Goal: Task Accomplishment & Management: Manage account settings

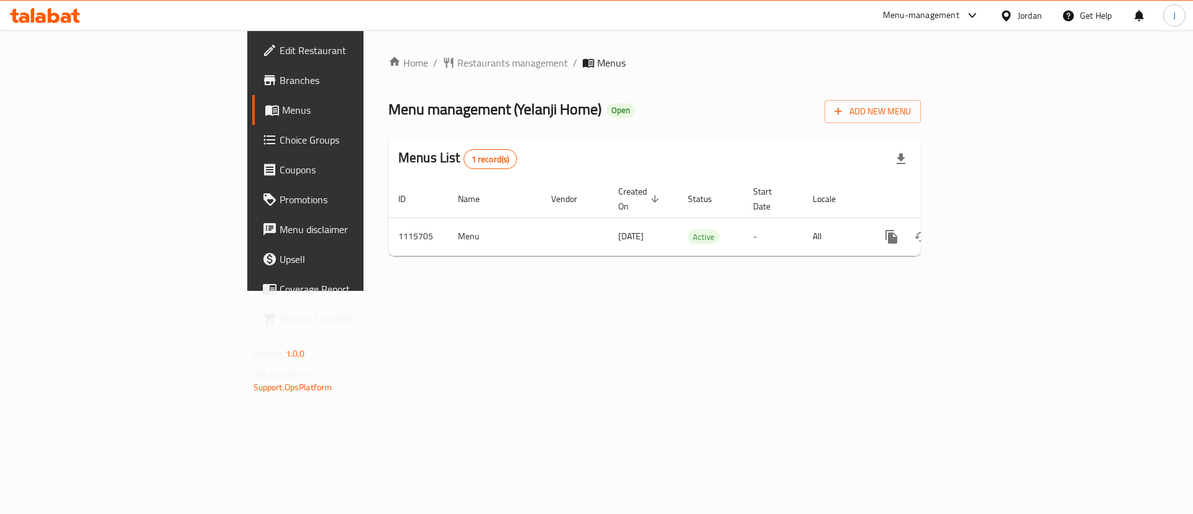
click at [280, 79] on span "Branches" at bounding box center [358, 80] width 157 height 15
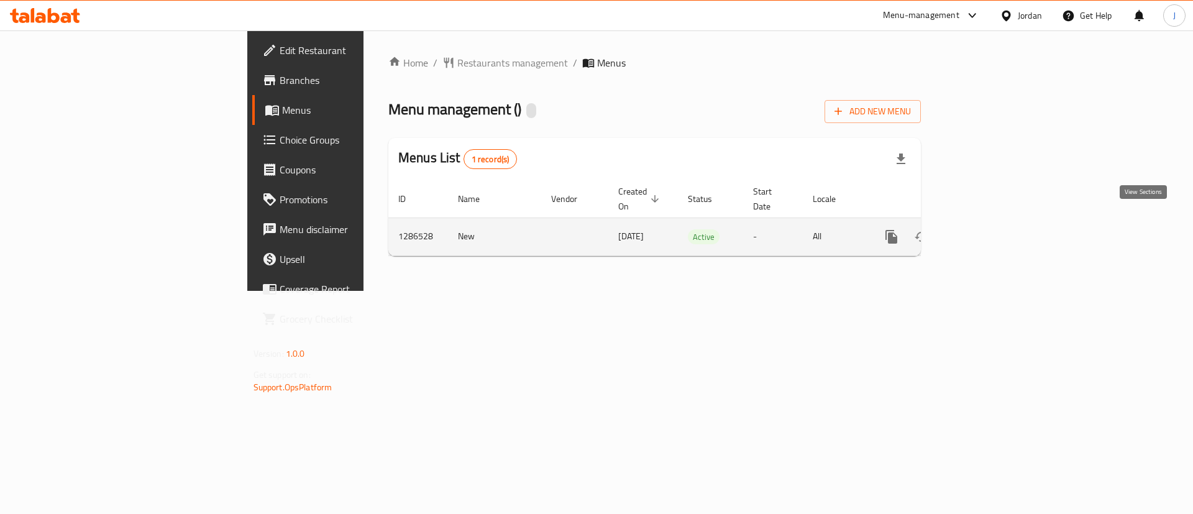
click at [989, 229] on icon "enhanced table" at bounding box center [981, 236] width 15 height 15
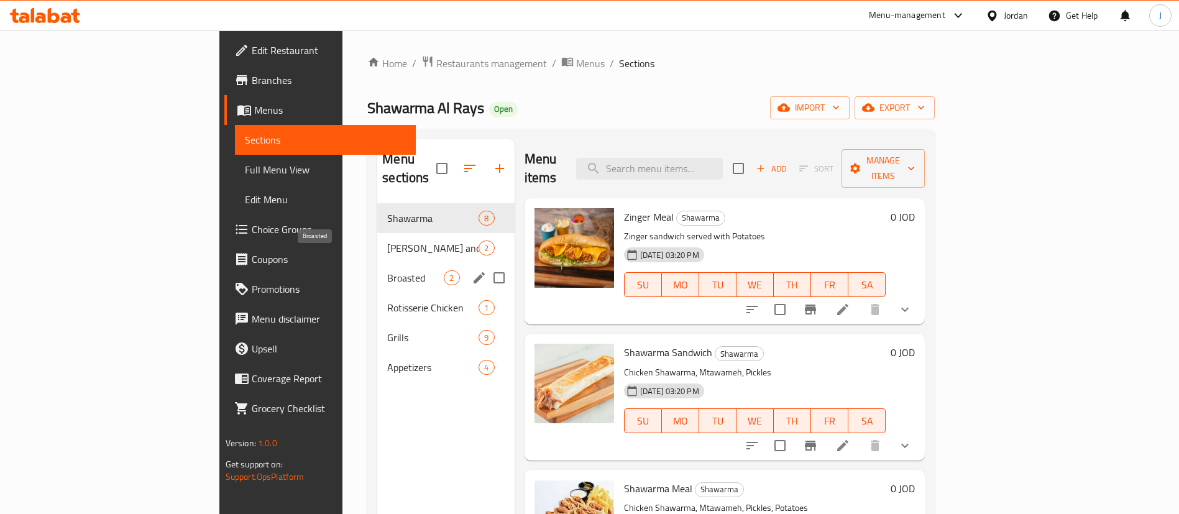
click at [387, 270] on span "Broasted" at bounding box center [415, 277] width 57 height 15
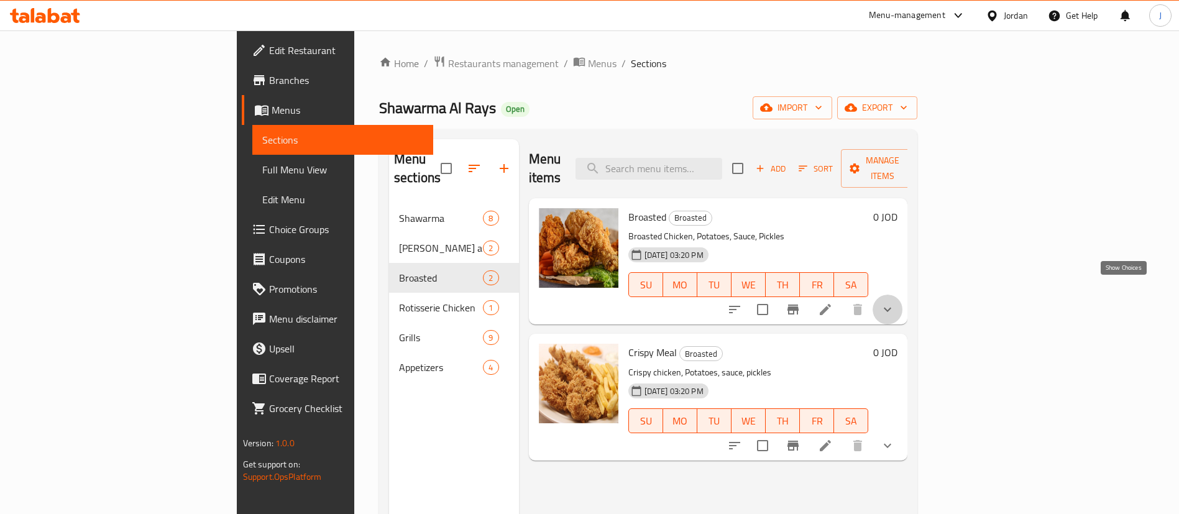
click at [895, 302] on icon "show more" at bounding box center [887, 309] width 15 height 15
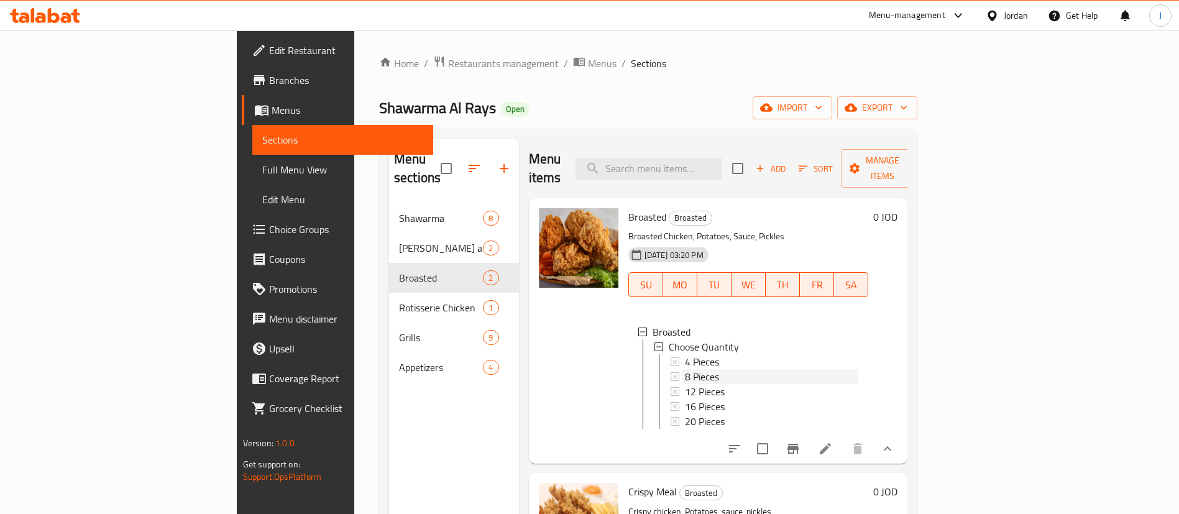
click at [685, 369] on span "8 Pieces" at bounding box center [702, 376] width 34 height 15
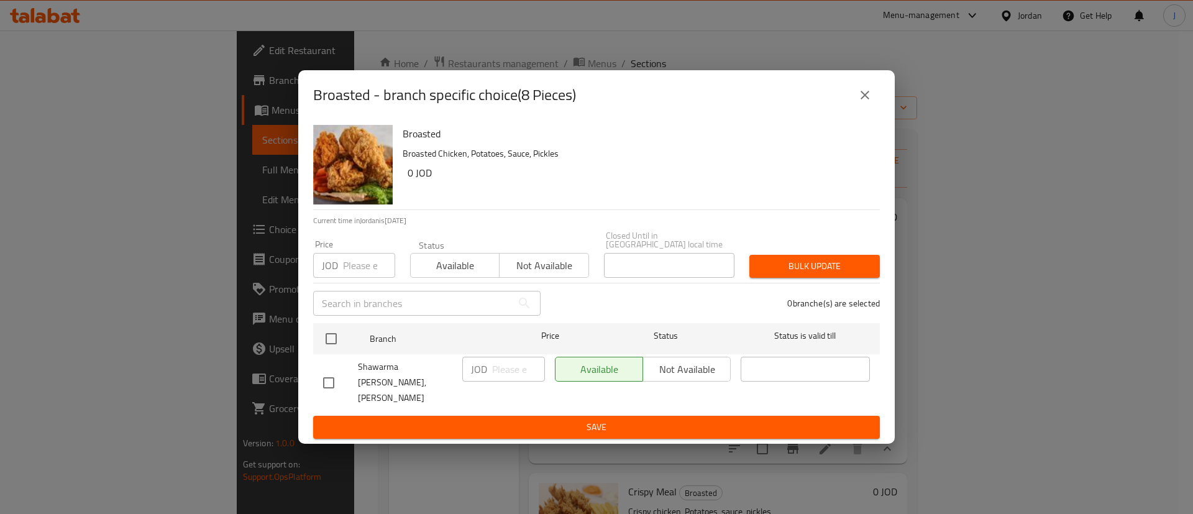
click at [873, 109] on button "close" at bounding box center [865, 95] width 30 height 30
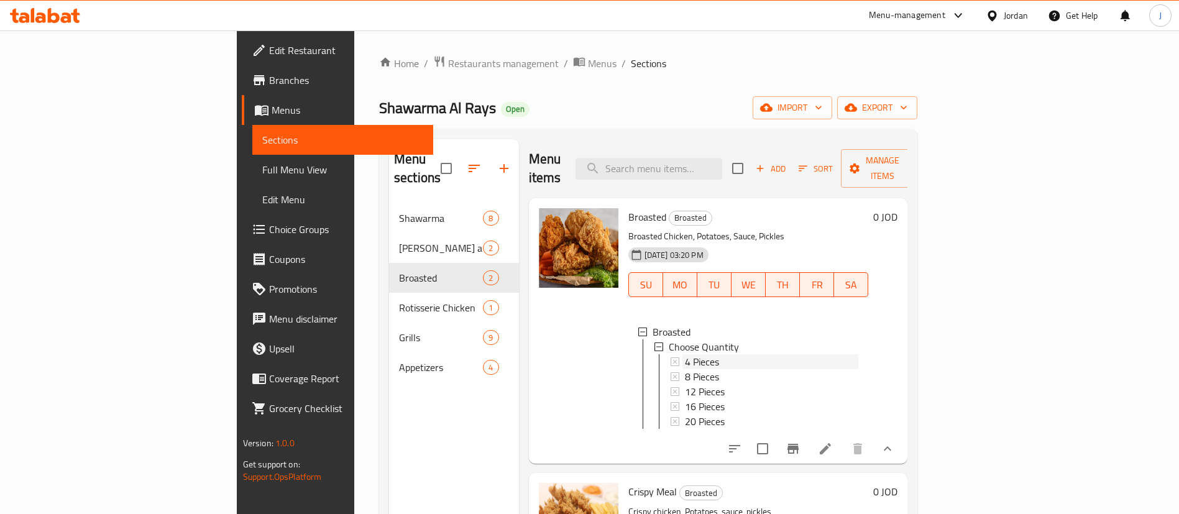
click at [685, 354] on span "4 Pieces" at bounding box center [702, 361] width 34 height 15
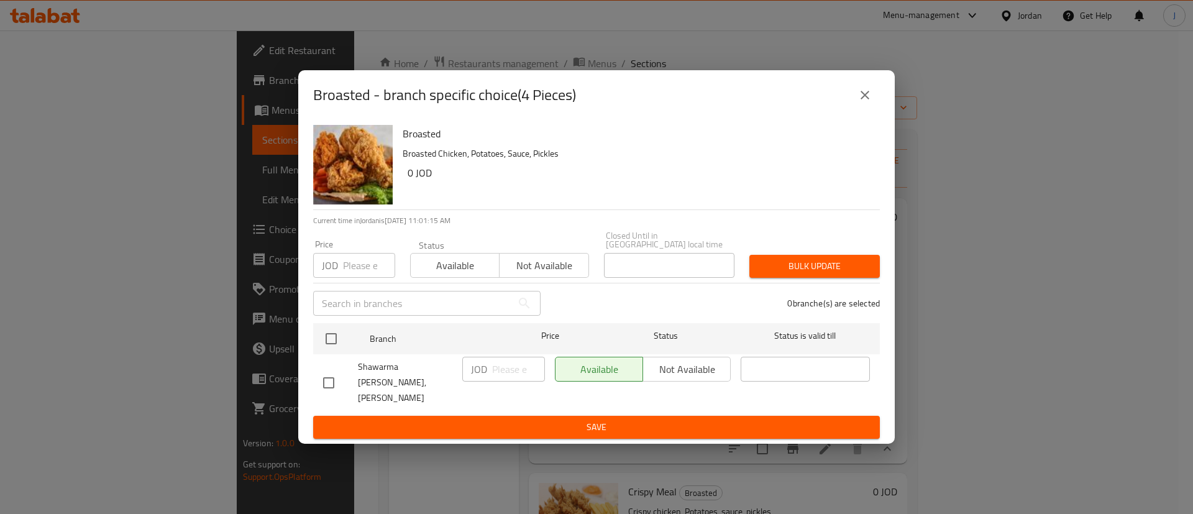
click at [870, 103] on icon "close" at bounding box center [865, 95] width 15 height 15
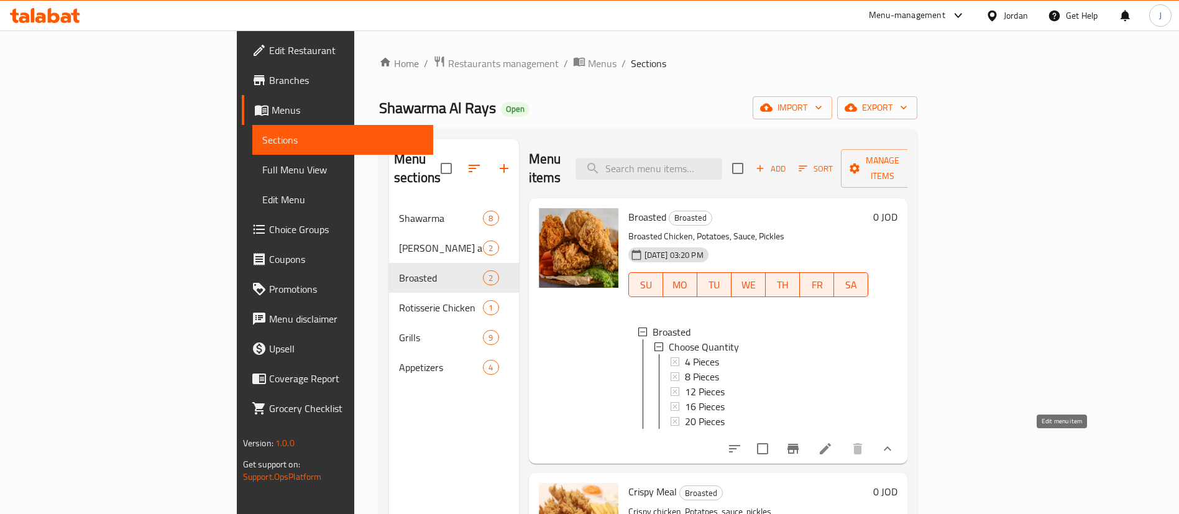
click at [831, 447] on icon at bounding box center [825, 448] width 11 height 11
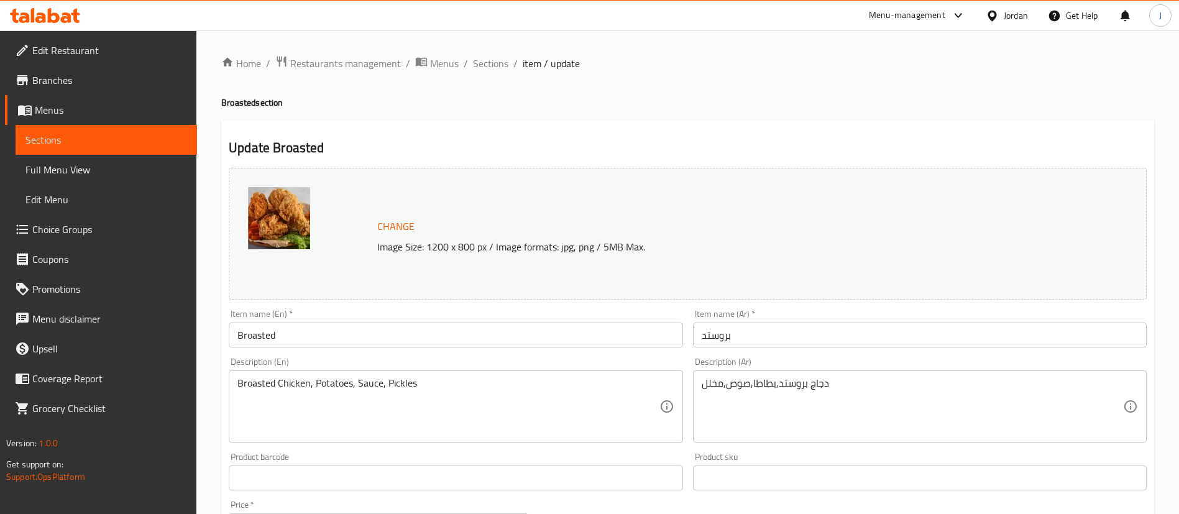
scroll to position [518, 0]
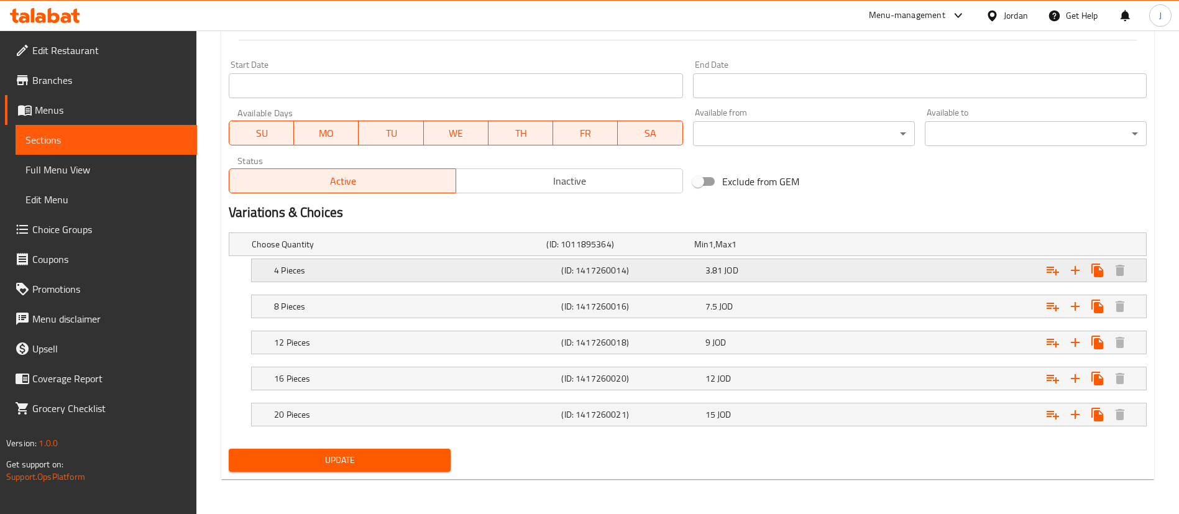
click at [718, 277] on span "3.81" at bounding box center [713, 270] width 17 height 16
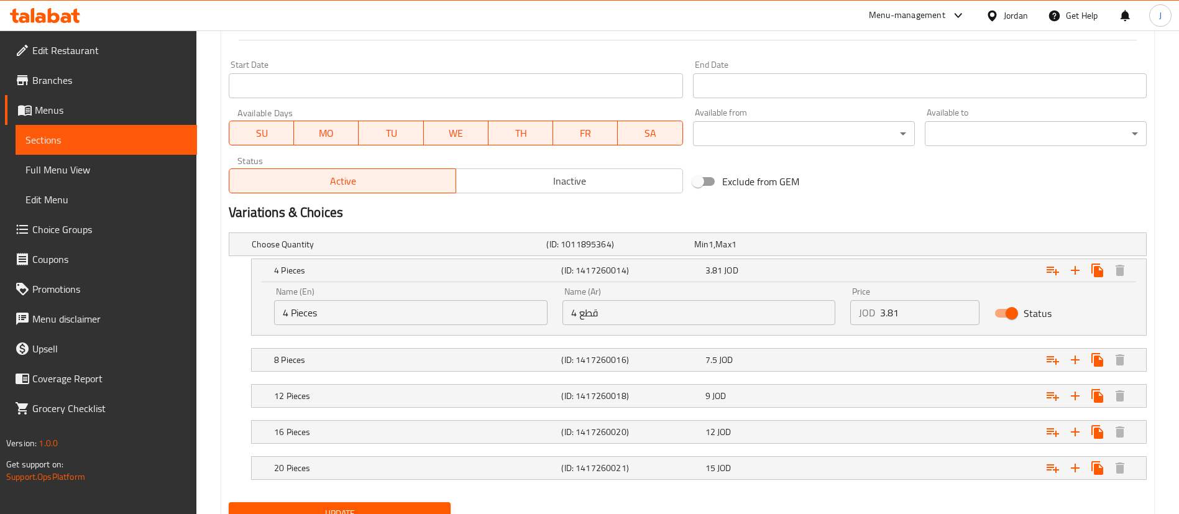
click at [918, 308] on input "3.81" at bounding box center [929, 312] width 99 height 25
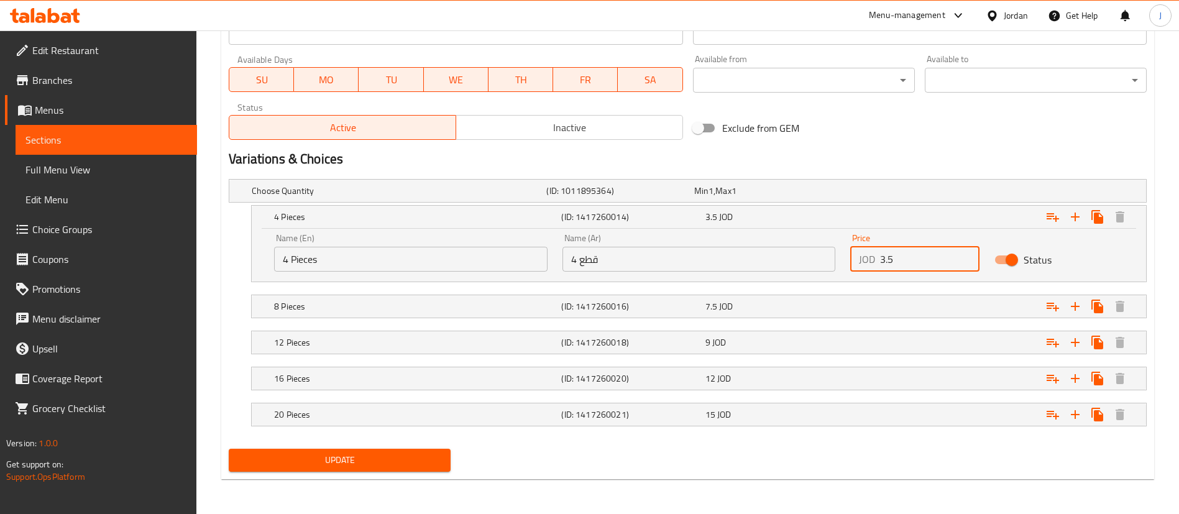
type input "3.5"
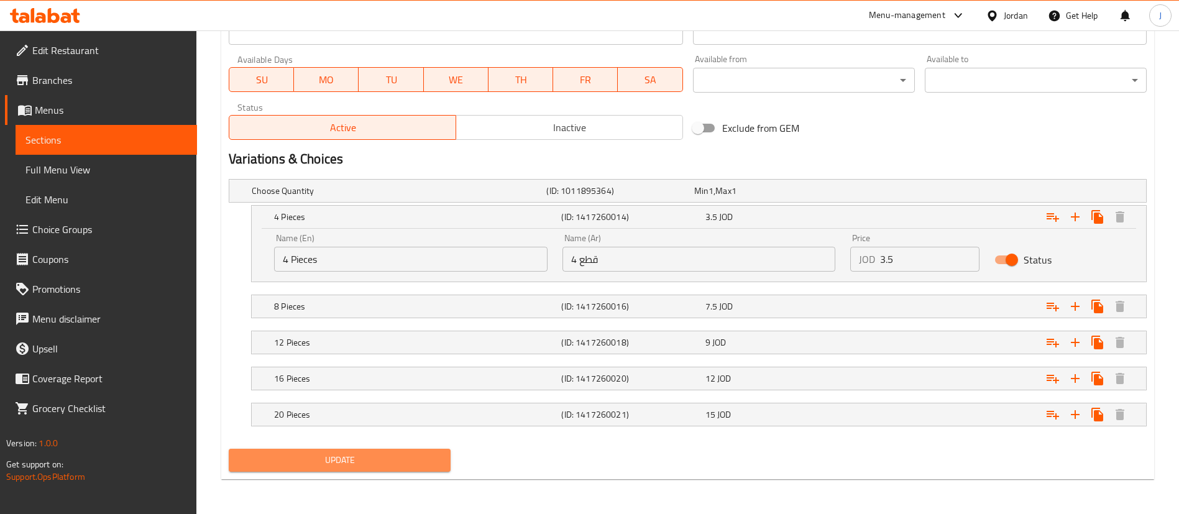
click at [333, 457] on span "Update" at bounding box center [340, 460] width 202 height 16
click at [277, 459] on span "Update" at bounding box center [340, 460] width 202 height 16
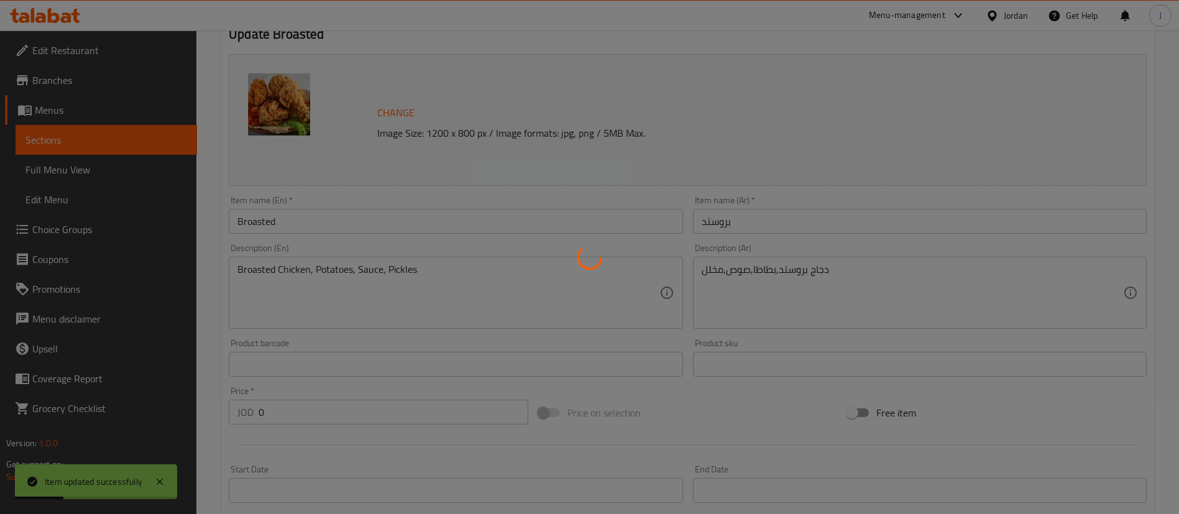
scroll to position [0, 0]
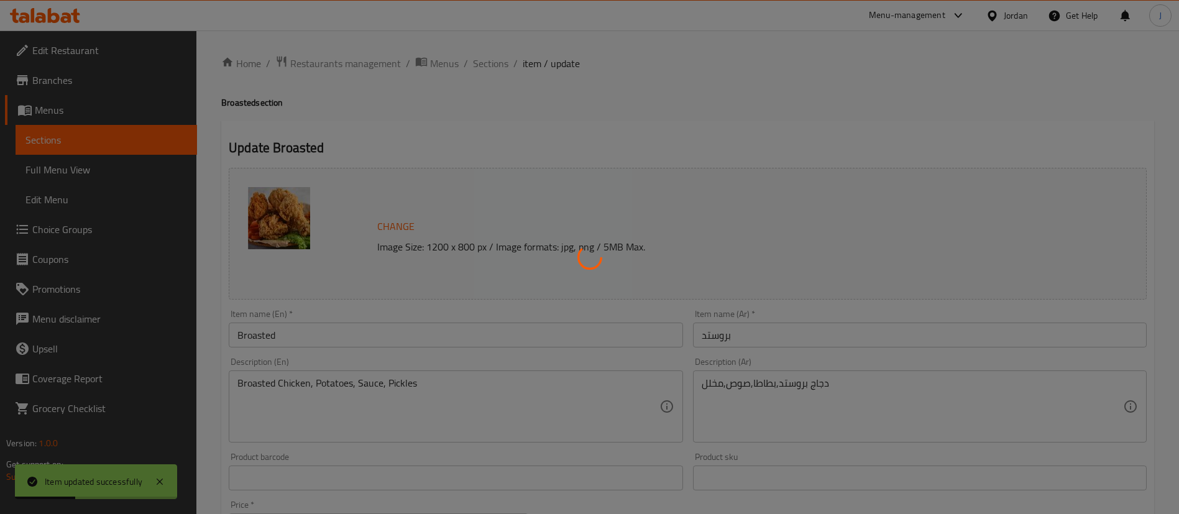
click at [319, 66] on div at bounding box center [589, 257] width 1179 height 514
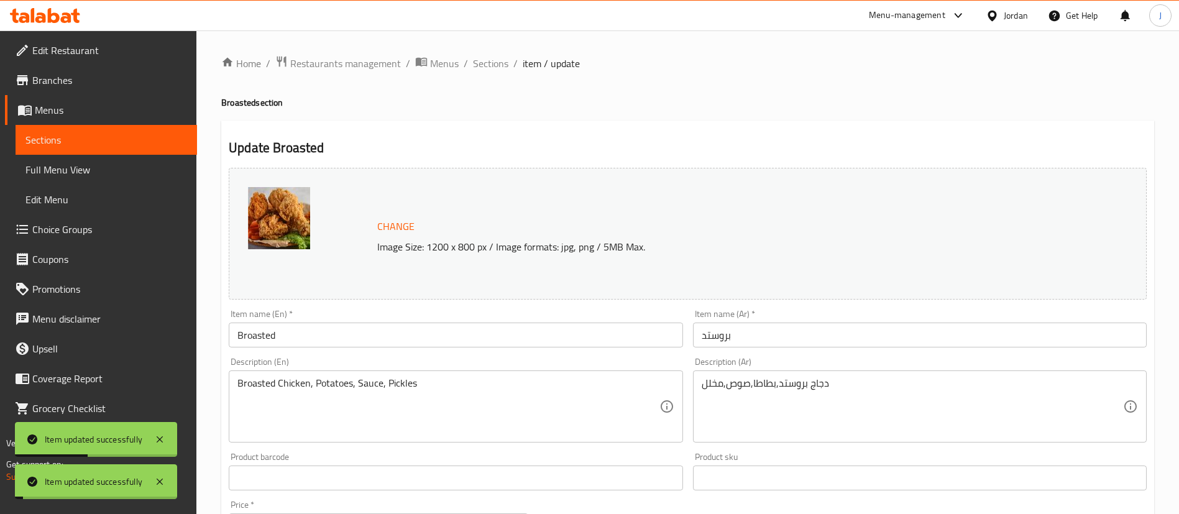
click at [319, 66] on span "Restaurants management" at bounding box center [345, 63] width 111 height 15
